Goal: Obtain resource: Obtain resource

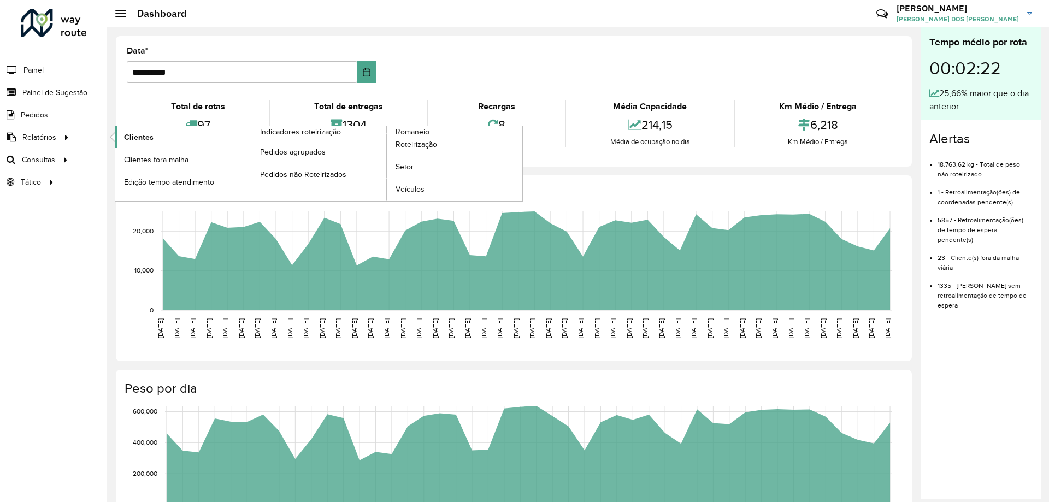
click at [129, 143] on span "Clientes" at bounding box center [139, 137] width 30 height 11
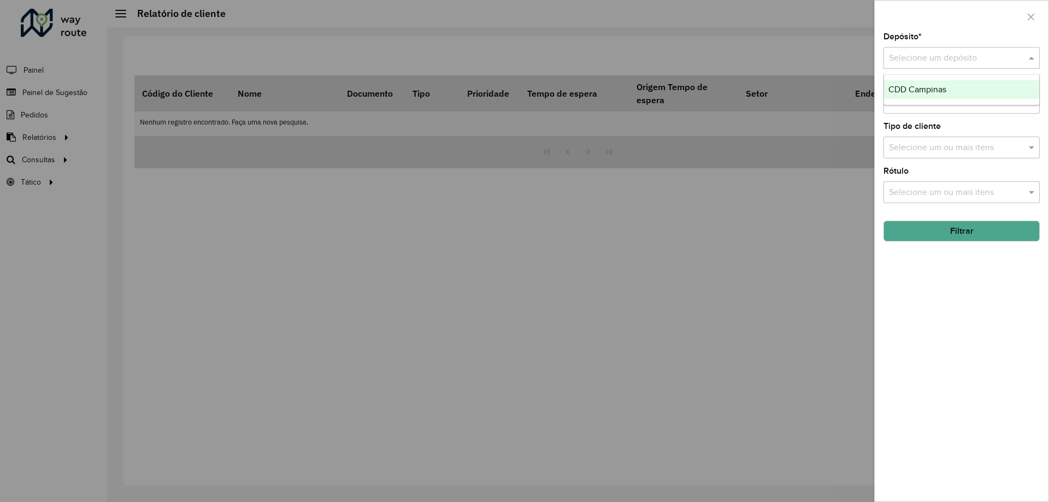
click at [965, 69] on div "Selecione um depósito" at bounding box center [962, 58] width 156 height 22
click at [956, 83] on div "CDD Campinas" at bounding box center [961, 89] width 155 height 19
click at [929, 104] on input "text" at bounding box center [957, 103] width 140 height 13
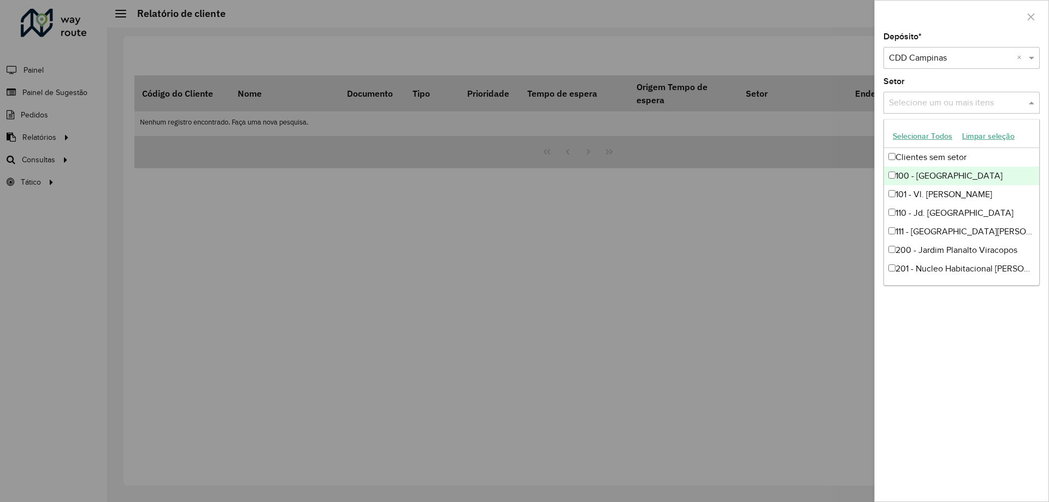
click at [943, 375] on div "Depósito * Selecione um depósito × CDD Campinas × Setor Selecione um ou mais it…" at bounding box center [962, 267] width 174 height 469
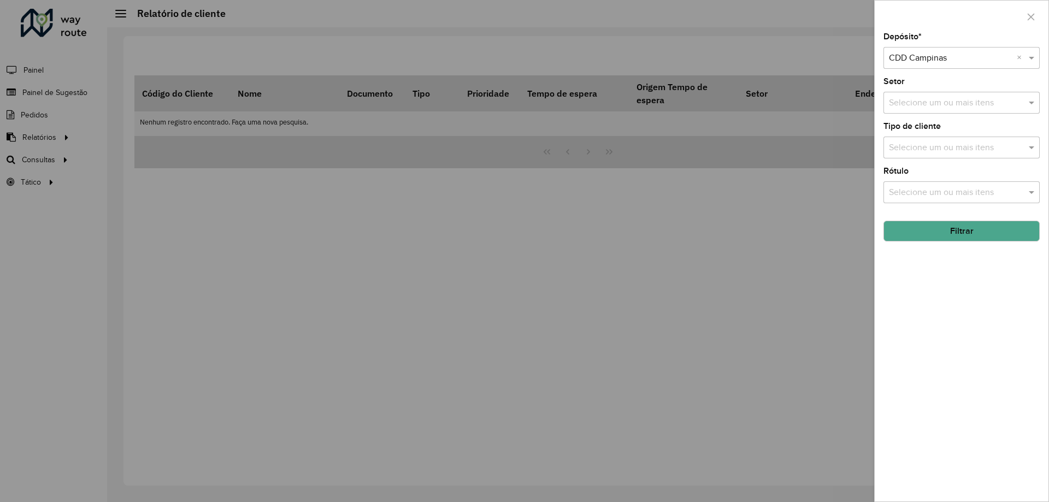
click at [938, 228] on button "Filtrar" at bounding box center [962, 231] width 156 height 21
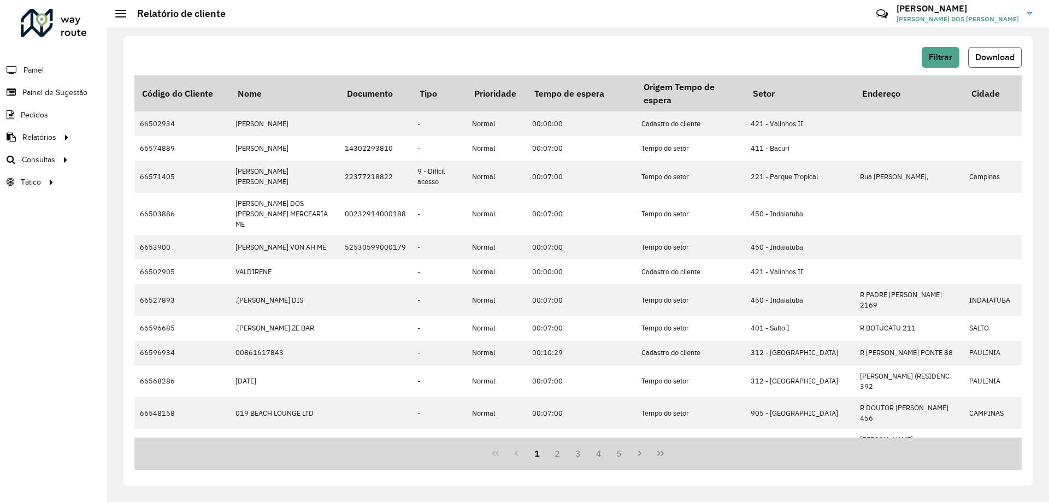
click at [996, 49] on button "Download" at bounding box center [996, 57] width 54 height 21
click at [939, 56] on span "Filtrar" at bounding box center [941, 56] width 24 height 9
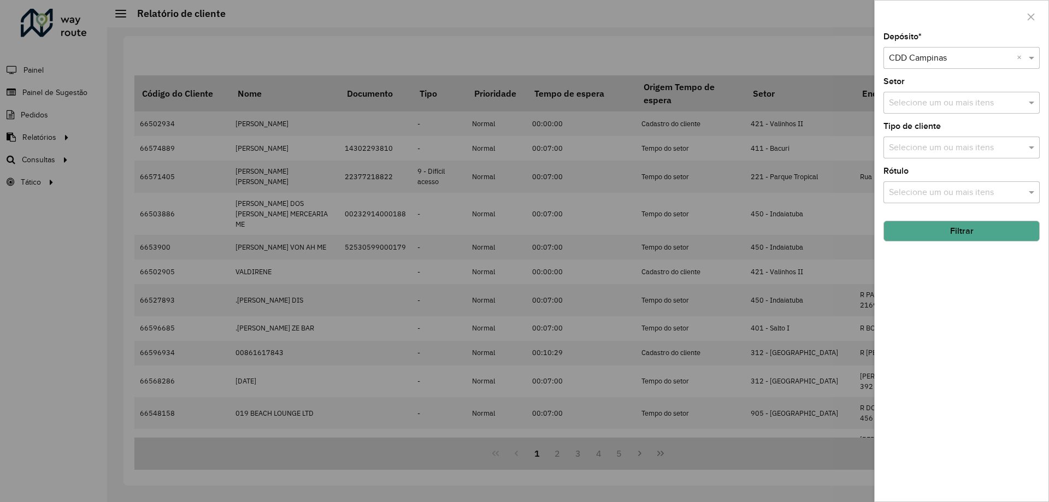
click at [957, 147] on input "text" at bounding box center [957, 148] width 140 height 13
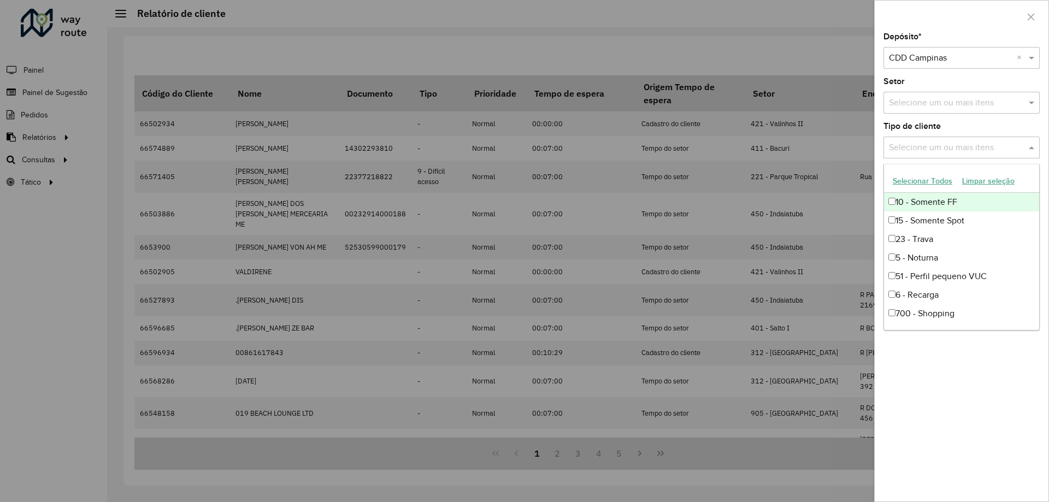
click at [929, 184] on button "Selecionar Todos" at bounding box center [922, 181] width 69 height 17
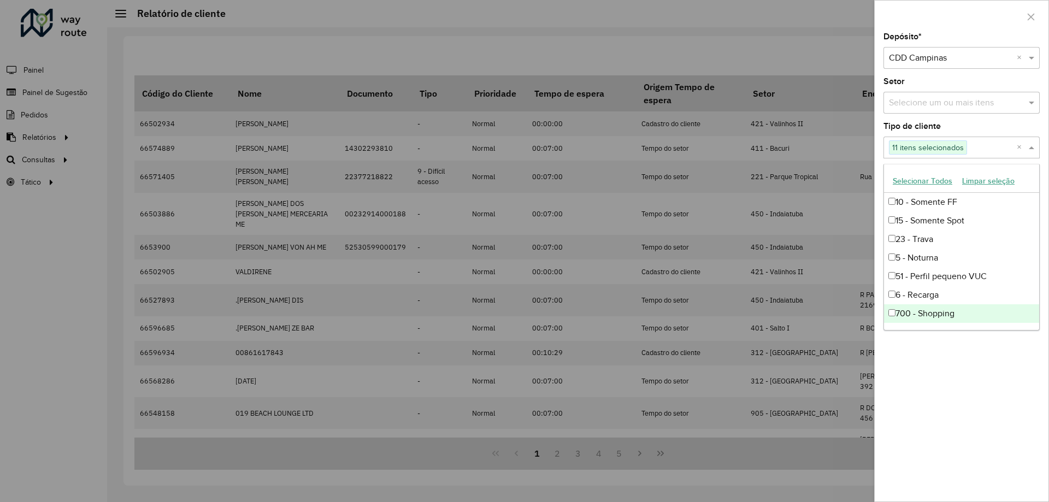
click at [988, 388] on div "Depósito * Selecione um depósito × CDD Campinas × Setor Selecione um ou mais it…" at bounding box center [962, 267] width 174 height 469
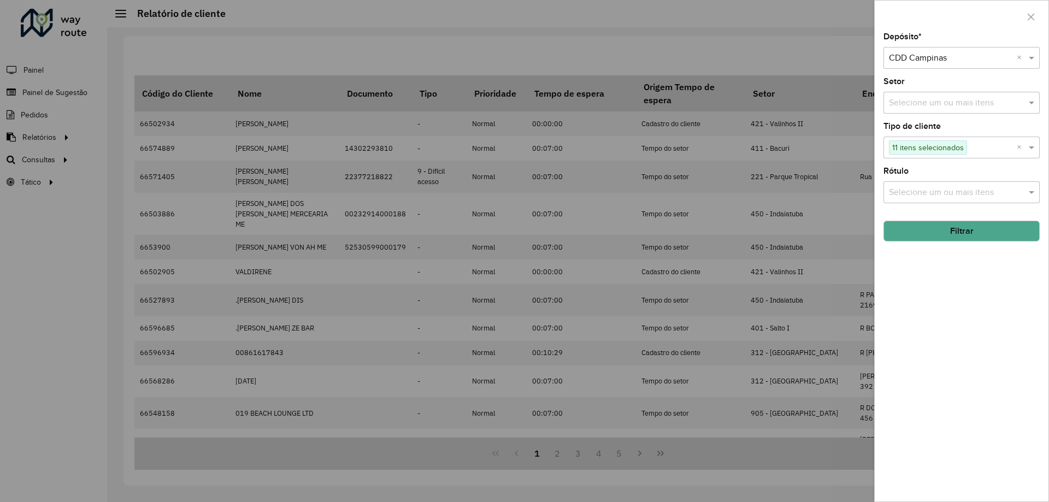
click at [966, 227] on button "Filtrar" at bounding box center [962, 231] width 156 height 21
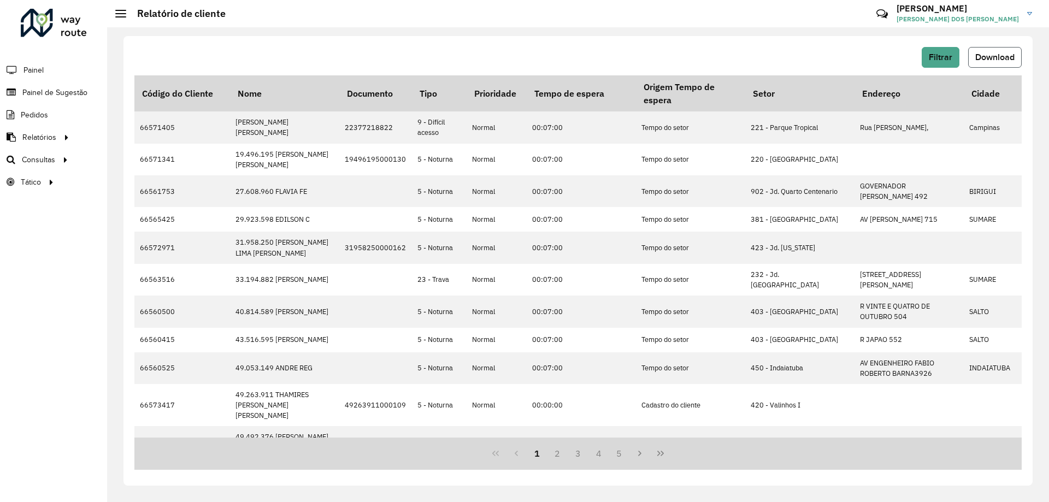
click at [991, 61] on span "Download" at bounding box center [995, 56] width 39 height 9
click at [952, 55] on span "Filtrar" at bounding box center [941, 56] width 24 height 9
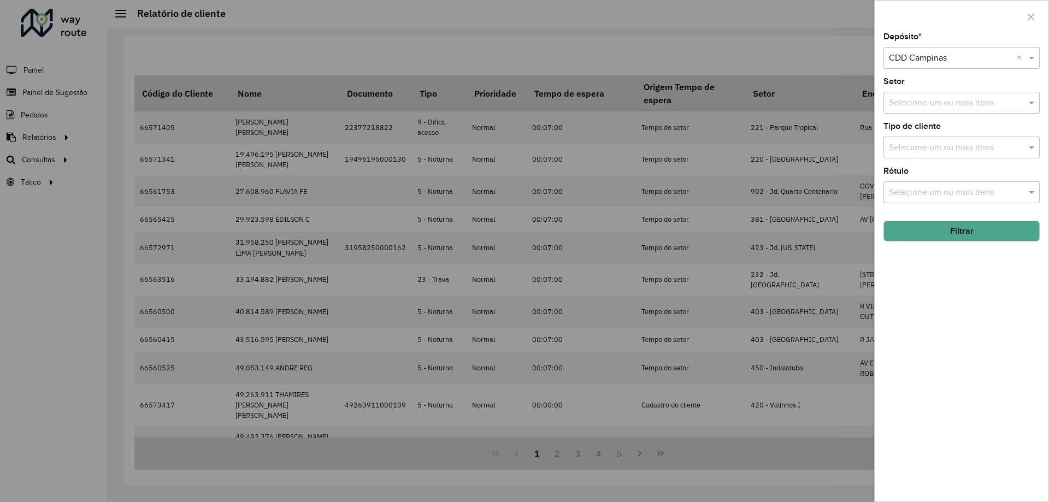
click at [935, 104] on input "text" at bounding box center [957, 103] width 140 height 13
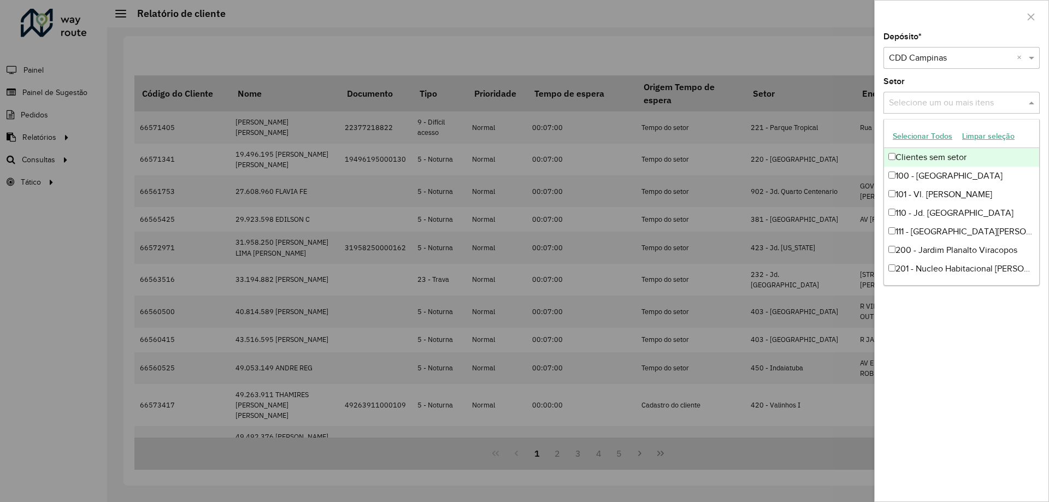
click at [727, 46] on div at bounding box center [524, 251] width 1049 height 502
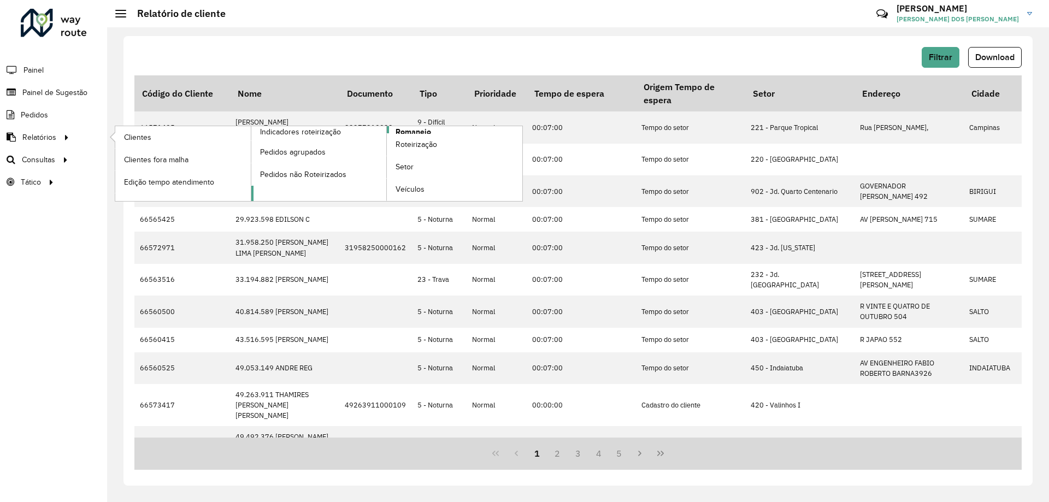
click at [440, 127] on link "Romaneio" at bounding box center [387, 163] width 272 height 75
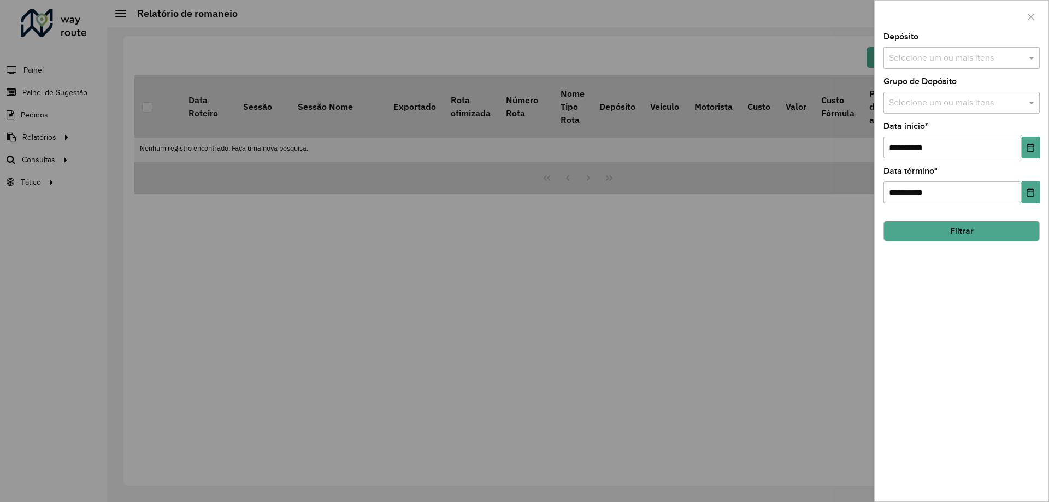
click at [906, 55] on input "text" at bounding box center [957, 58] width 140 height 13
click at [931, 111] on div "CDD Campinas" at bounding box center [961, 112] width 155 height 19
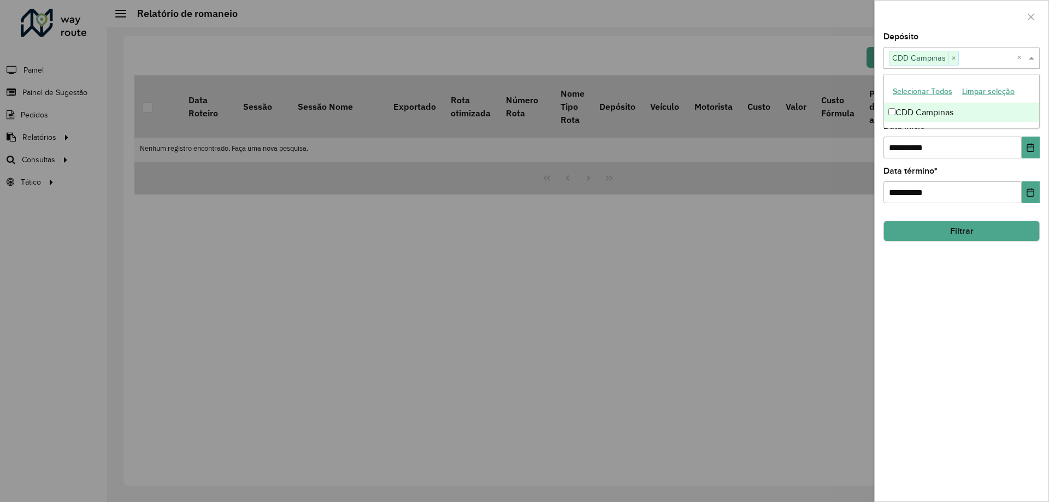
click at [696, 245] on div at bounding box center [524, 251] width 1049 height 502
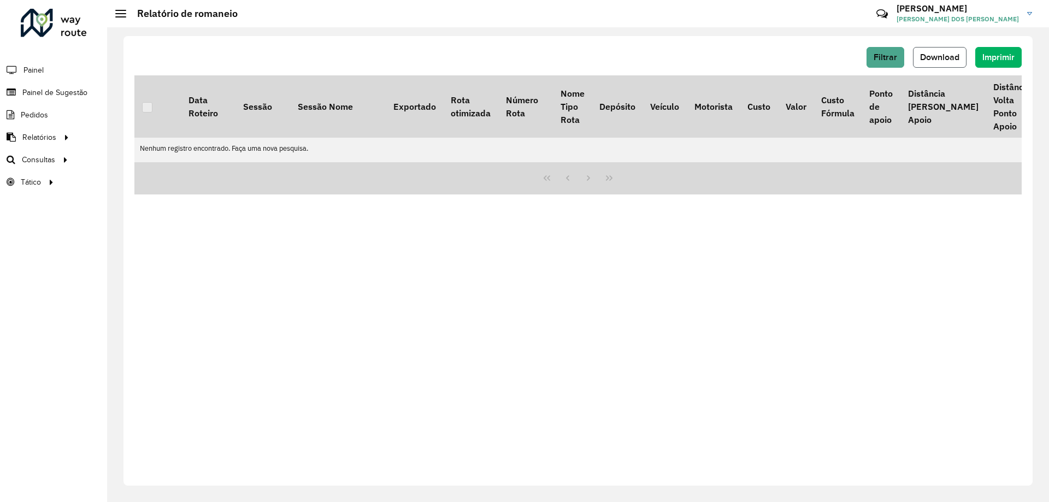
click at [931, 54] on span "Download" at bounding box center [939, 56] width 39 height 9
click at [147, 110] on p-tableheadercheckbox at bounding box center [147, 106] width 11 height 11
click at [878, 60] on span "Filtrar" at bounding box center [886, 56] width 24 height 9
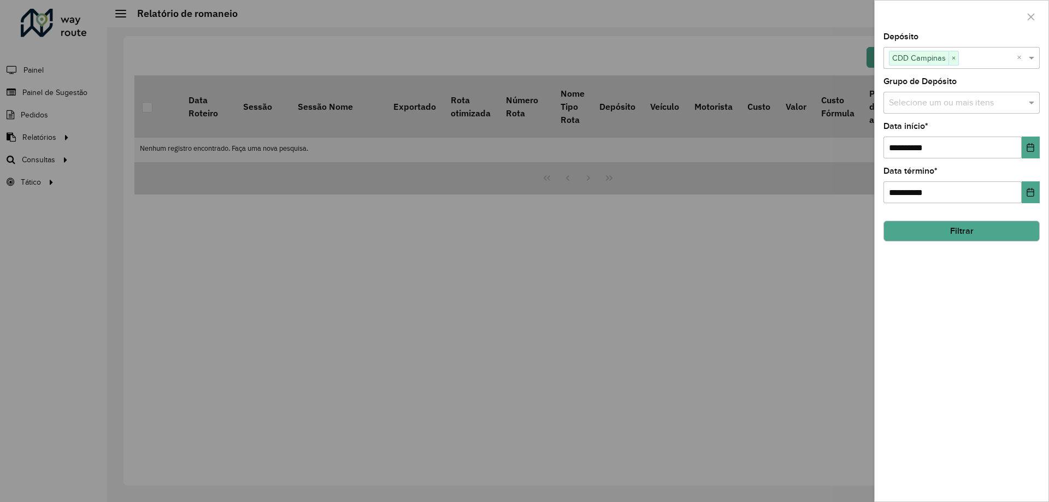
click at [937, 224] on button "Filtrar" at bounding box center [962, 231] width 156 height 21
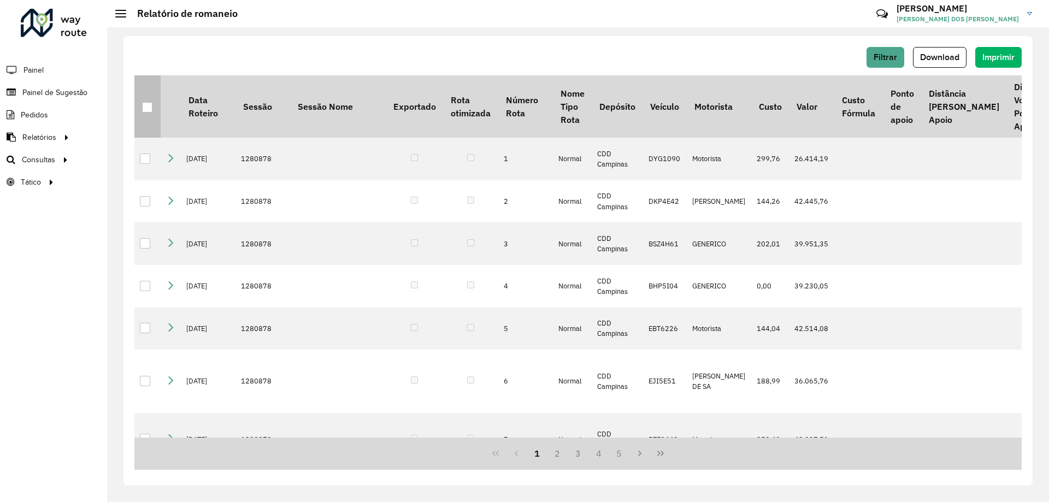
click at [147, 110] on div at bounding box center [147, 107] width 10 height 10
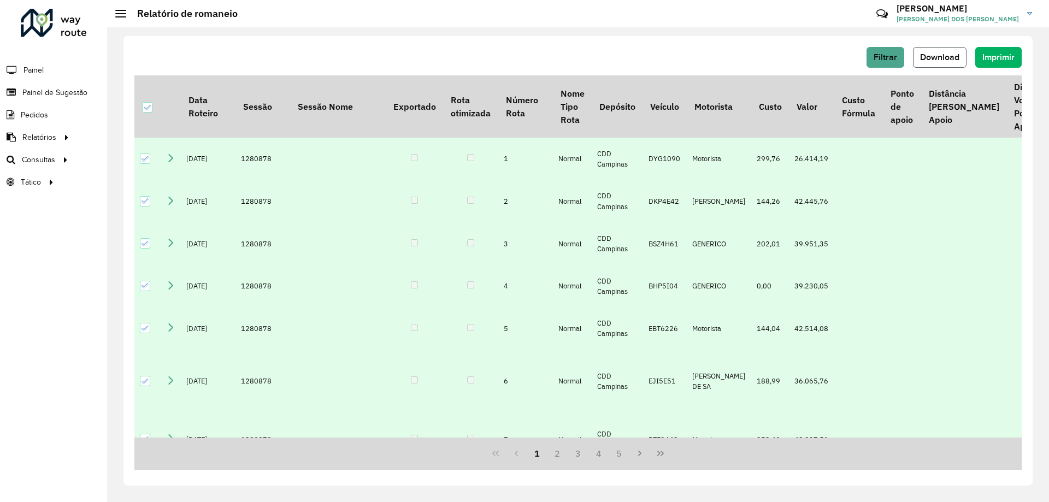
click at [954, 55] on span "Download" at bounding box center [939, 56] width 39 height 9
